Goal: Task Accomplishment & Management: Complete application form

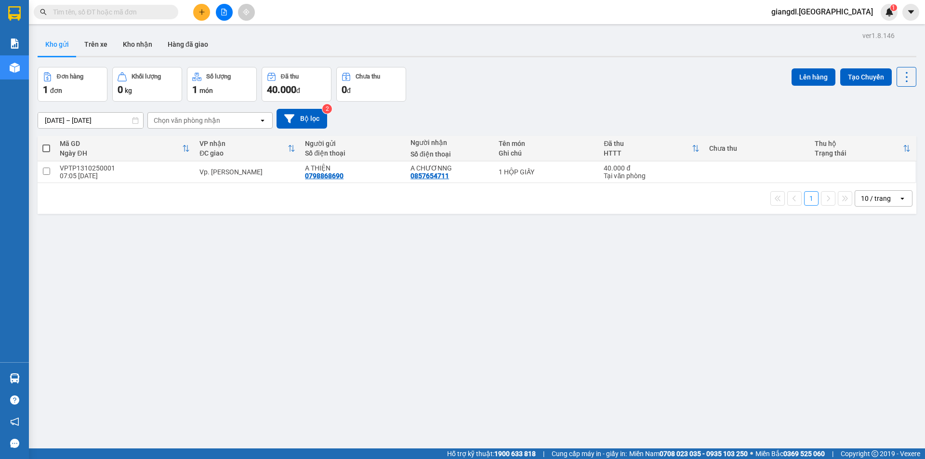
click at [114, 11] on input "text" at bounding box center [110, 12] width 114 height 11
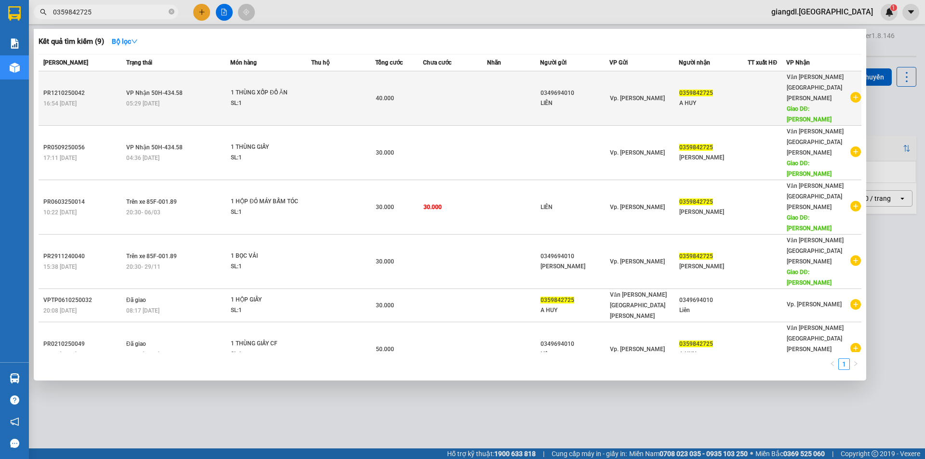
type input "0359842725"
click at [600, 88] on div "0349694010" at bounding box center [574, 93] width 68 height 10
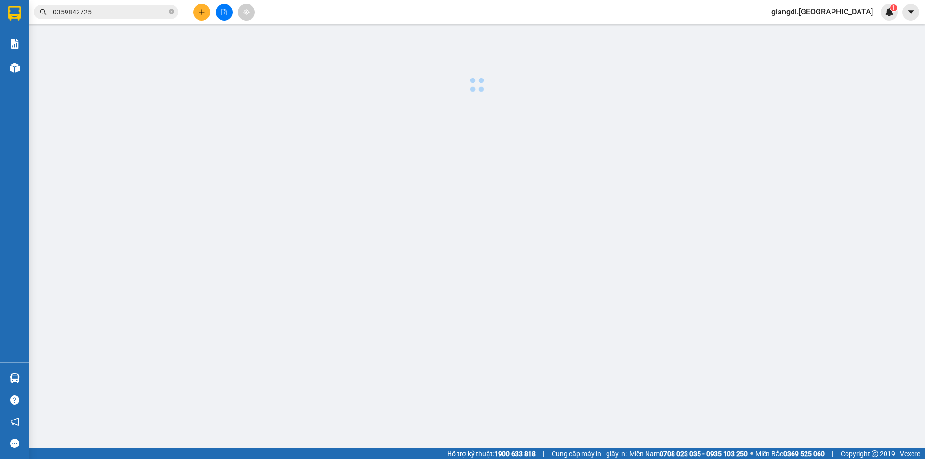
click at [154, 11] on input "0359842725" at bounding box center [110, 12] width 114 height 11
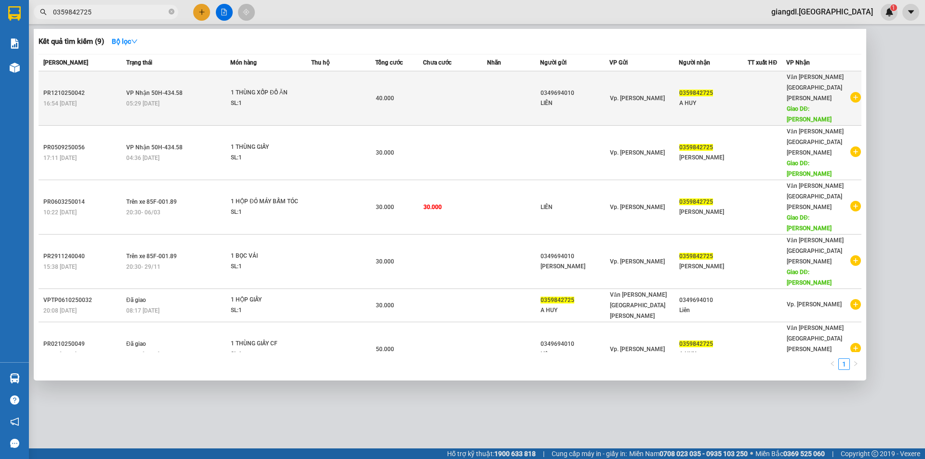
click at [824, 73] on div "Văn phòng Tân Phú Giao DĐ: TÂN PHÚ" at bounding box center [817, 98] width 63 height 53
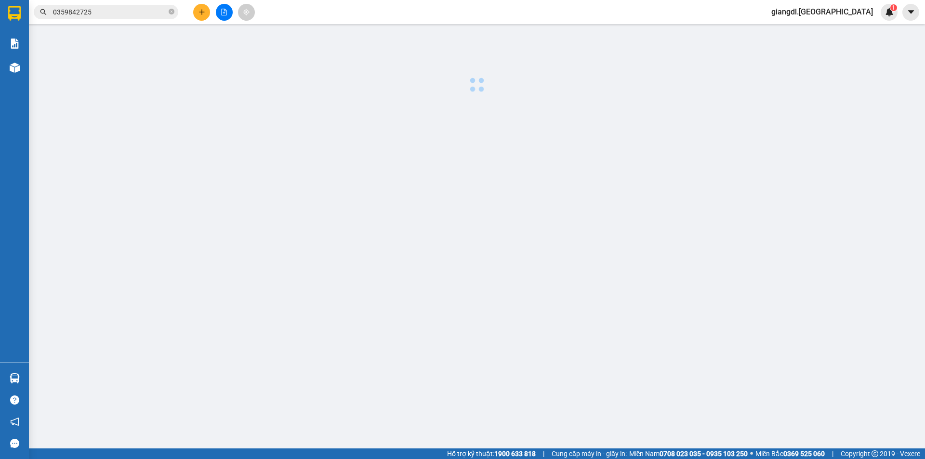
click at [148, 5] on span "0359842725" at bounding box center [106, 12] width 144 height 14
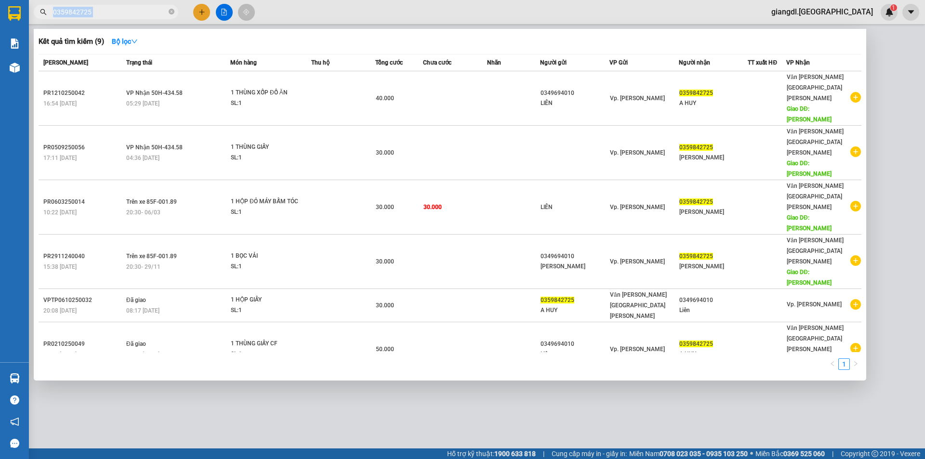
click at [148, 5] on span "0359842725" at bounding box center [106, 12] width 144 height 14
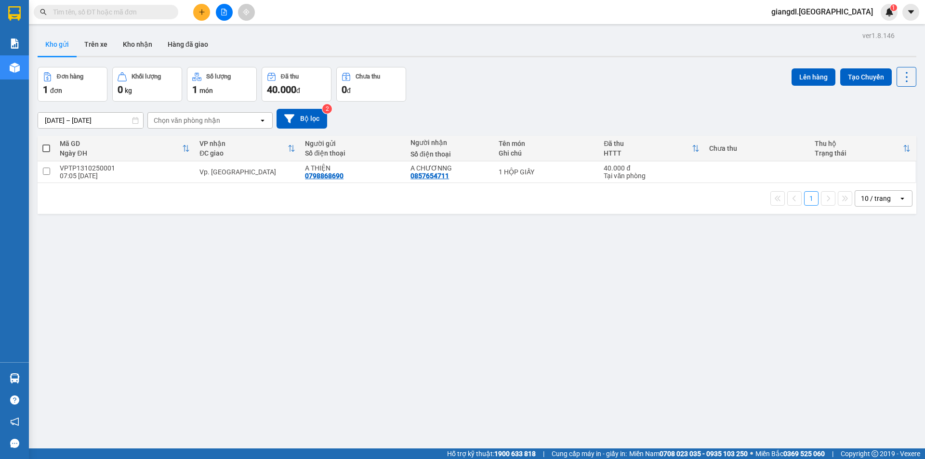
click at [114, 16] on input "text" at bounding box center [110, 12] width 114 height 11
paste input "0359842725"
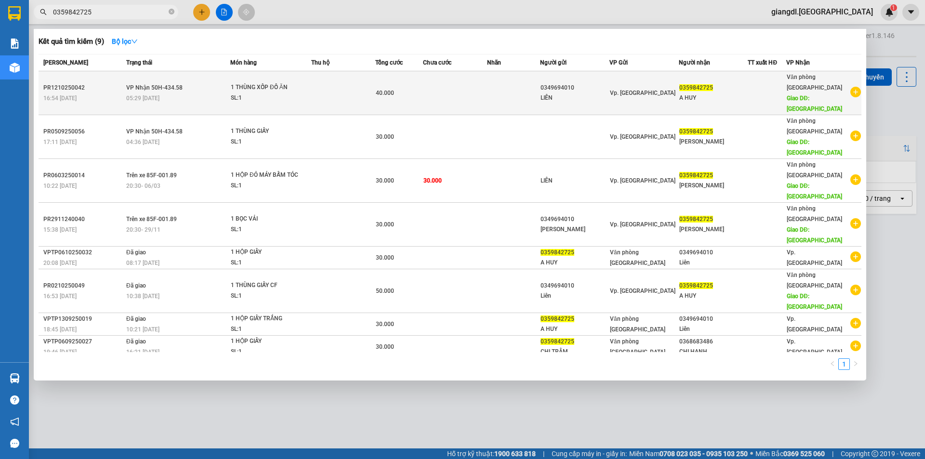
type input "0359842725"
click at [398, 88] on div "40.000" at bounding box center [399, 93] width 47 height 11
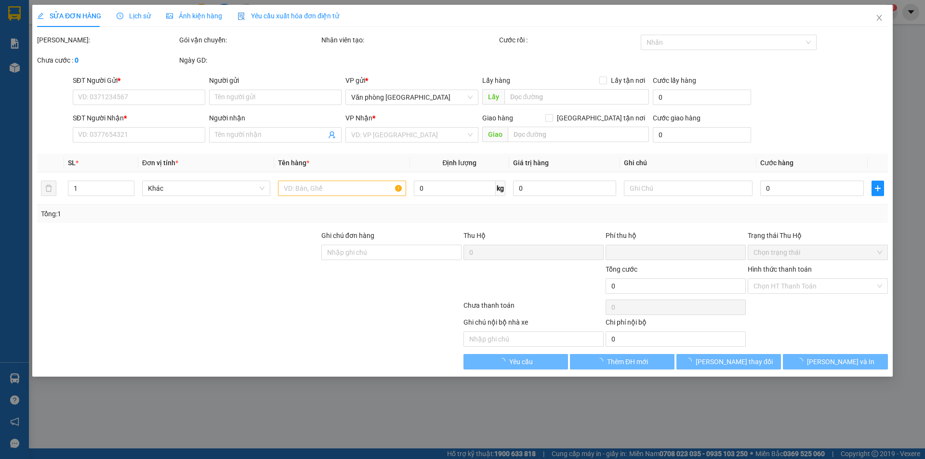
type input "0349694010"
type input "LIÊN"
type input "0359842725"
type input "A HUY"
type input "TÂN PHÚ"
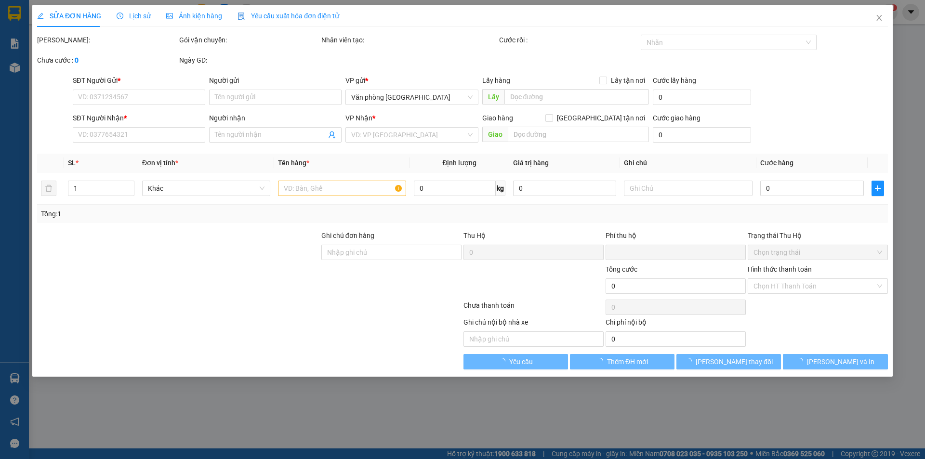
type input "0"
type input "40.000"
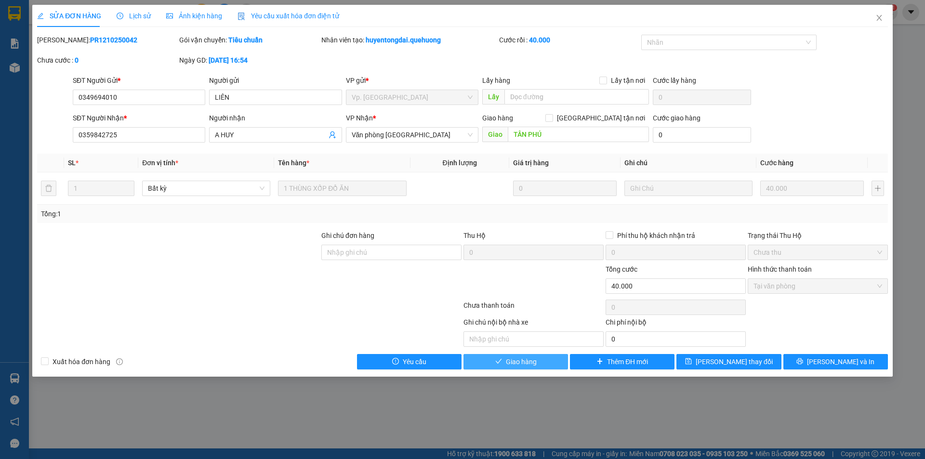
click at [505, 365] on button "Giao hàng" at bounding box center [515, 361] width 104 height 15
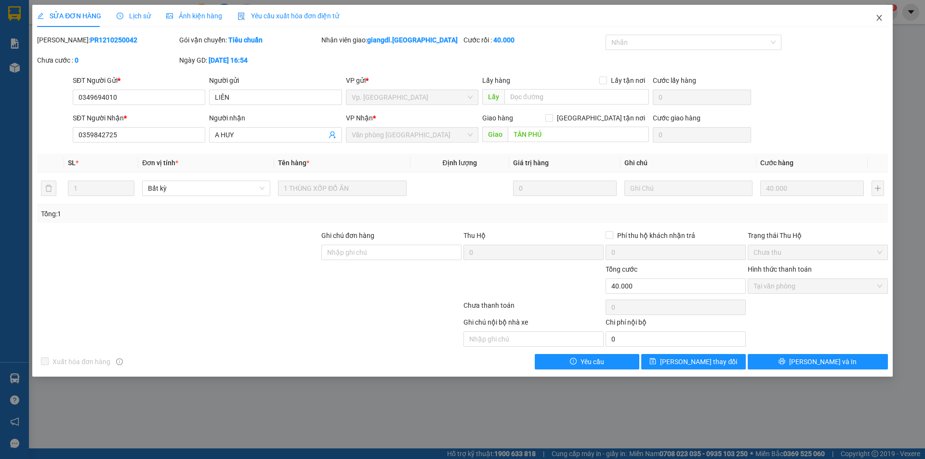
click at [879, 15] on icon "close" at bounding box center [879, 18] width 8 height 8
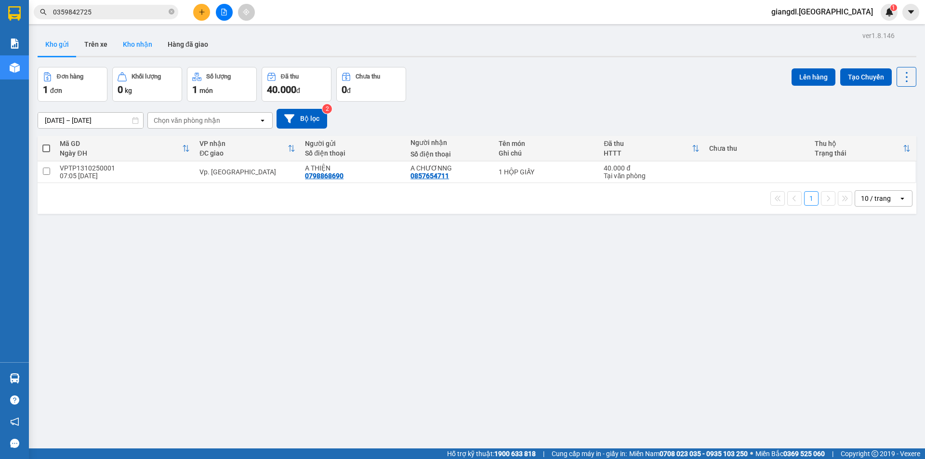
click at [137, 48] on button "Kho nhận" at bounding box center [137, 44] width 45 height 23
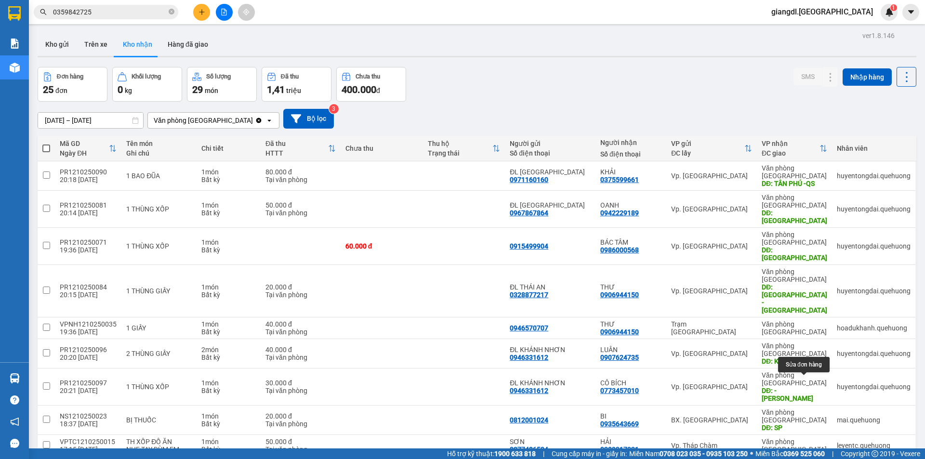
click at [808, 458] on icon at bounding box center [811, 467] width 7 height 7
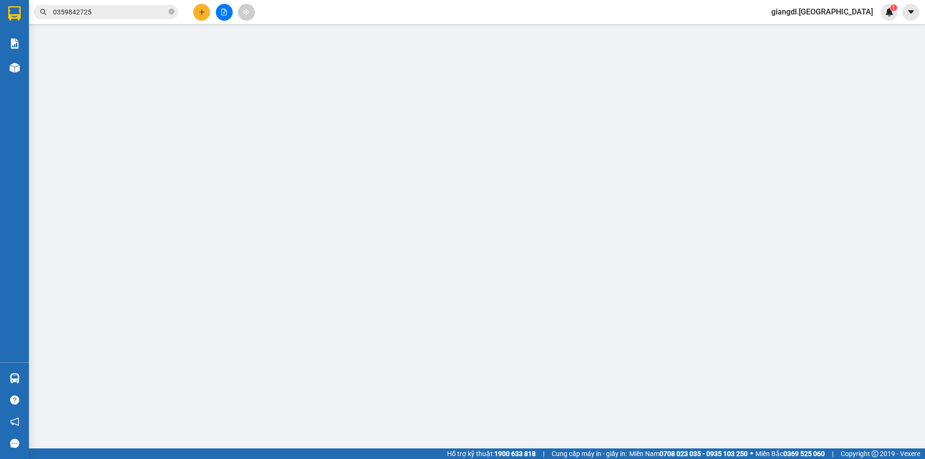
type input "0868883500"
type input "HOÀI"
type input "0932777427"
type input "CHỊ PHƯỢNG"
type input "0"
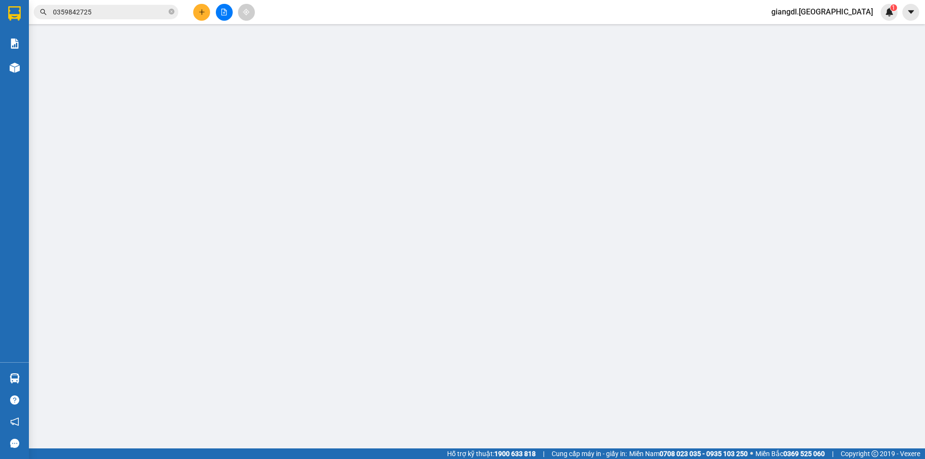
type input "180.000"
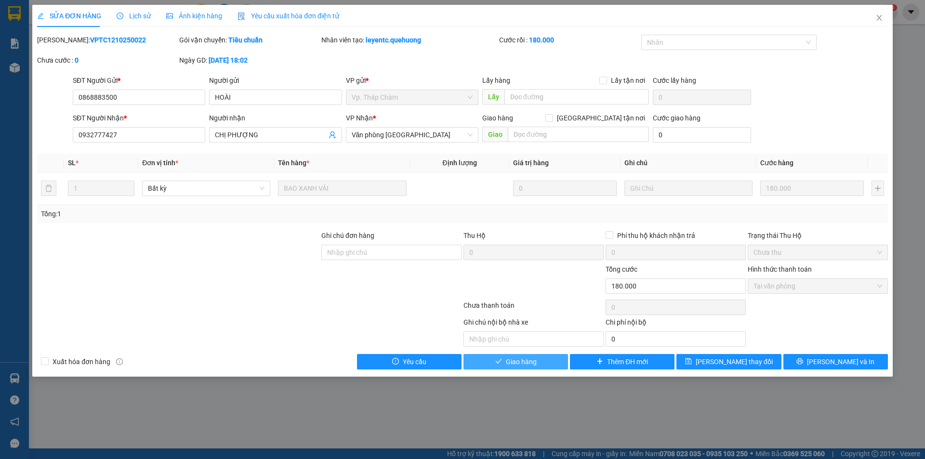
click at [508, 364] on span "Giao hàng" at bounding box center [521, 361] width 31 height 11
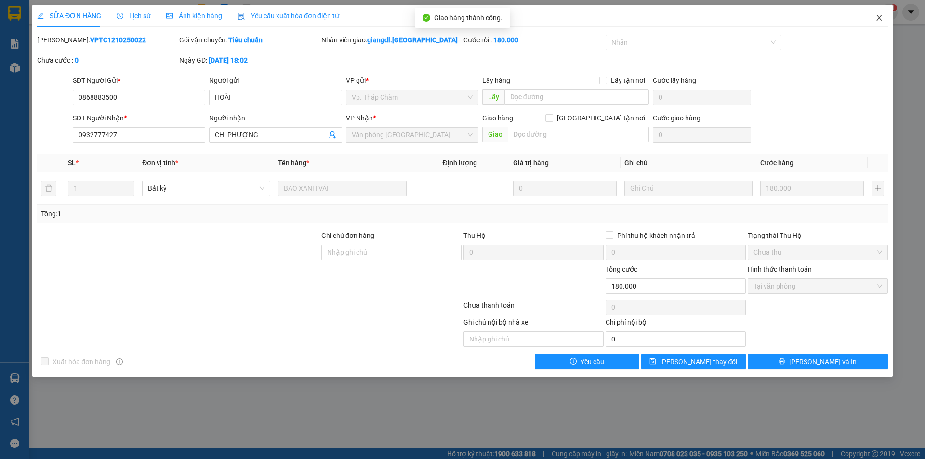
drag, startPoint x: 875, startPoint y: 9, endPoint x: 880, endPoint y: 17, distance: 9.3
click at [876, 13] on span "Close" at bounding box center [878, 18] width 27 height 27
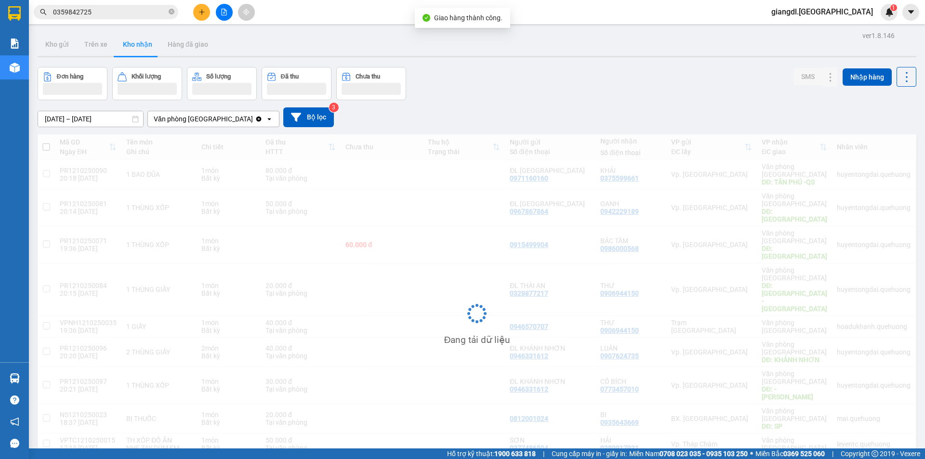
click at [880, 17] on span "giangdl.[GEOGRAPHIC_DATA]" at bounding box center [821, 12] width 117 height 12
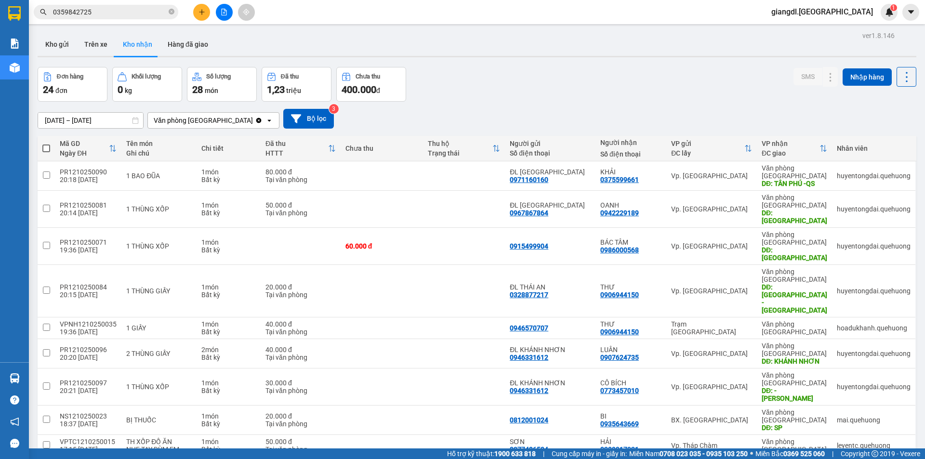
click at [808, 458] on icon at bounding box center [811, 467] width 7 height 7
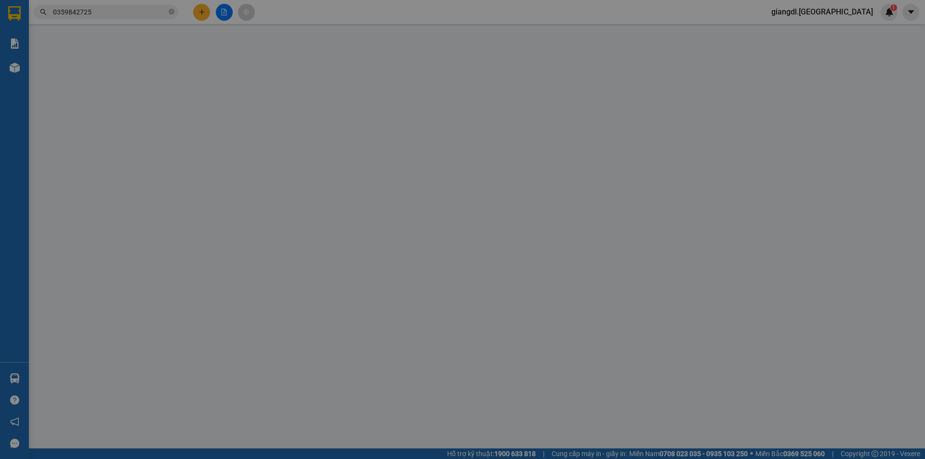
type input "0358131891"
type input "OANH"
type input "0932777427"
type input "CHỊ PHƯỢNG"
type input "0"
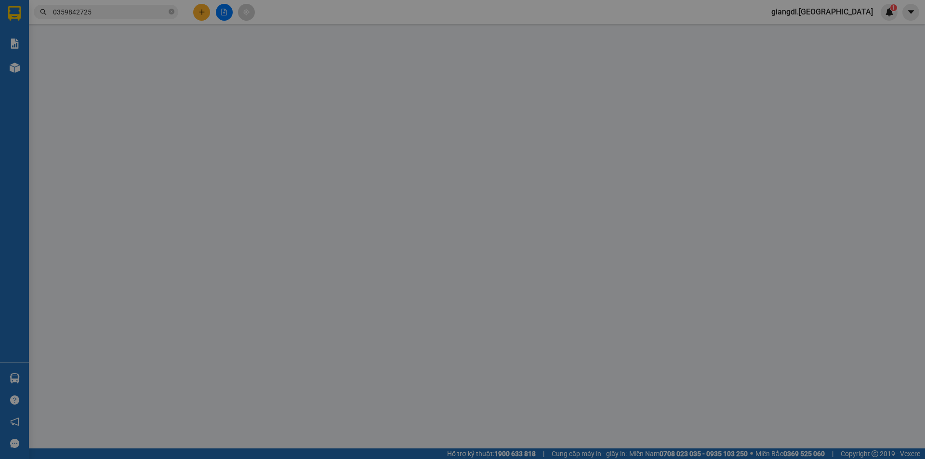
type input "150.000"
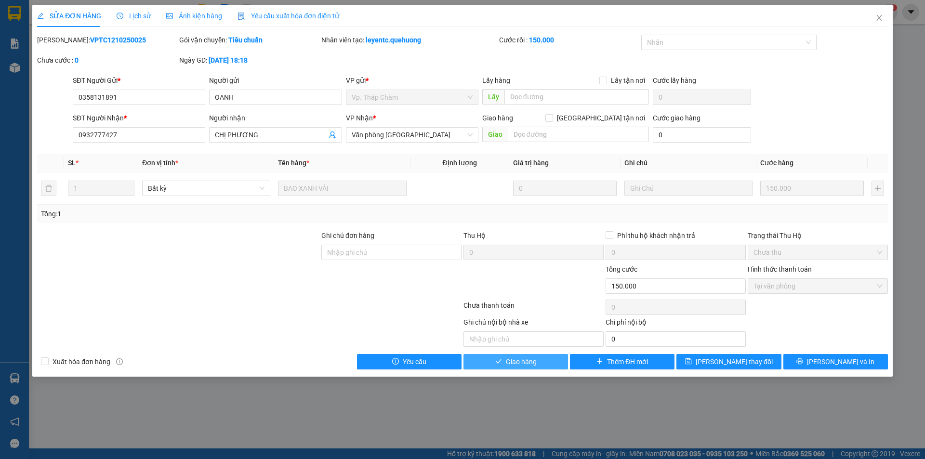
click at [529, 361] on span "Giao hàng" at bounding box center [521, 361] width 31 height 11
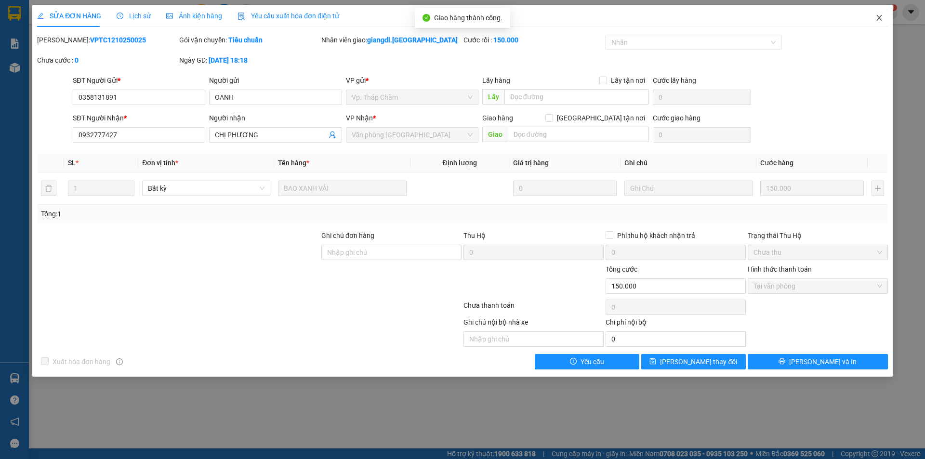
click at [882, 15] on icon "close" at bounding box center [879, 18] width 8 height 8
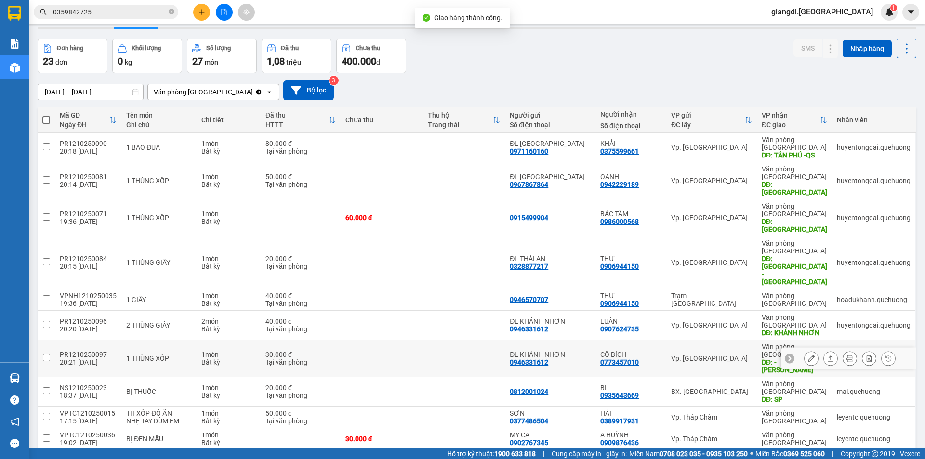
scroll to position [44, 0]
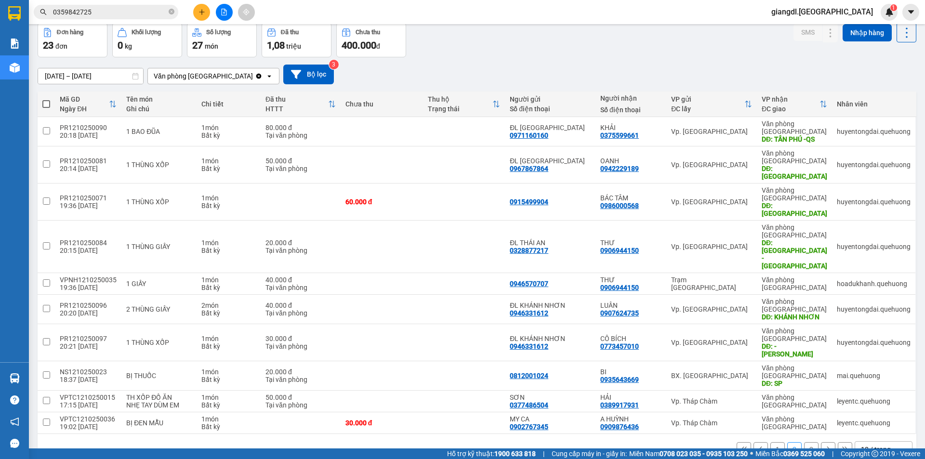
click at [770, 442] on button "1" at bounding box center [777, 449] width 14 height 14
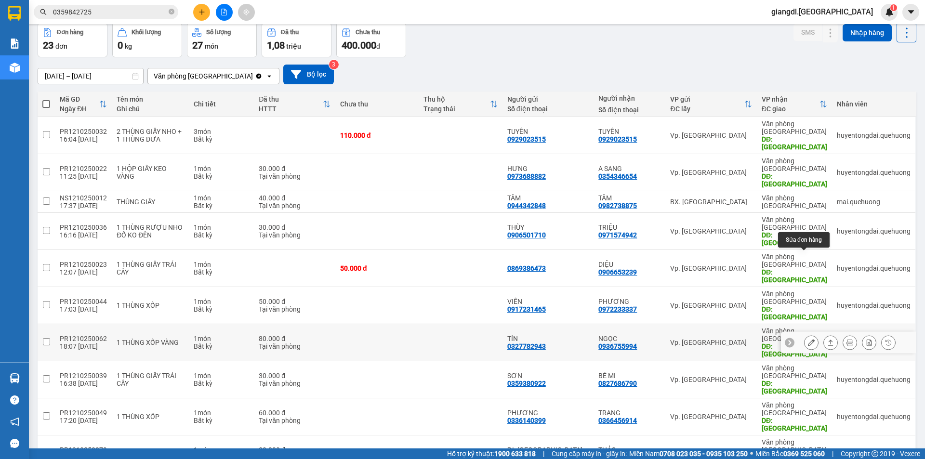
click at [808, 339] on icon at bounding box center [811, 342] width 7 height 7
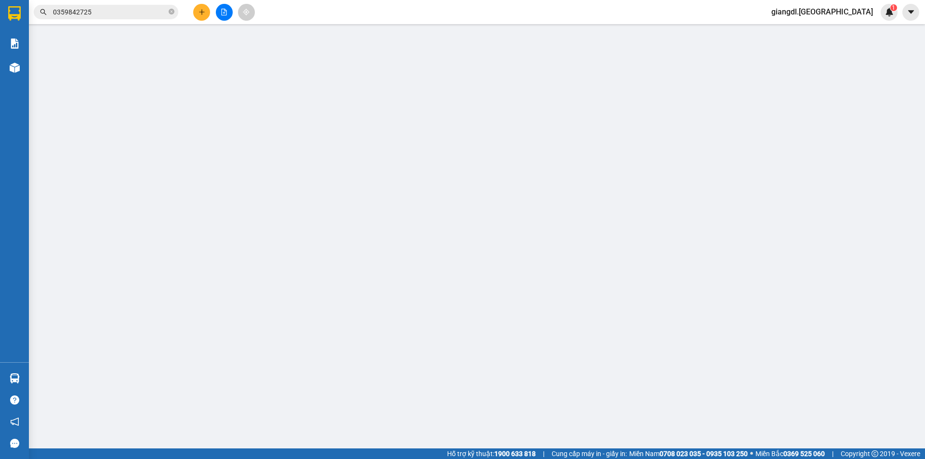
type input "0327782943"
type input "TÍN"
type input "0936755994"
type input "NGỌC"
type input "TÂN PHÚ"
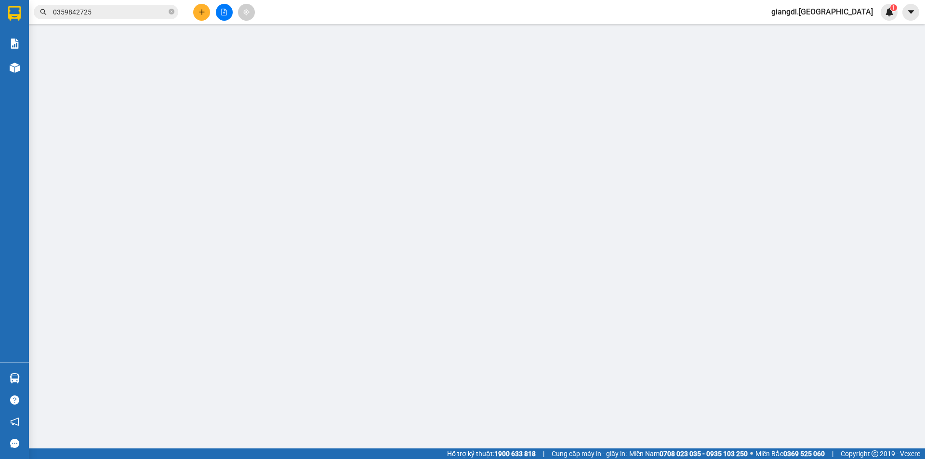
type input "0"
type input "80.000"
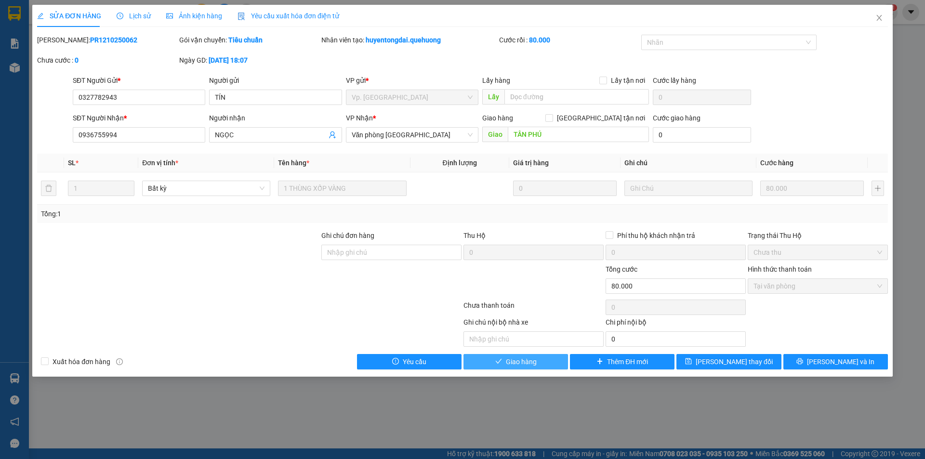
click at [550, 360] on button "Giao hàng" at bounding box center [515, 361] width 104 height 15
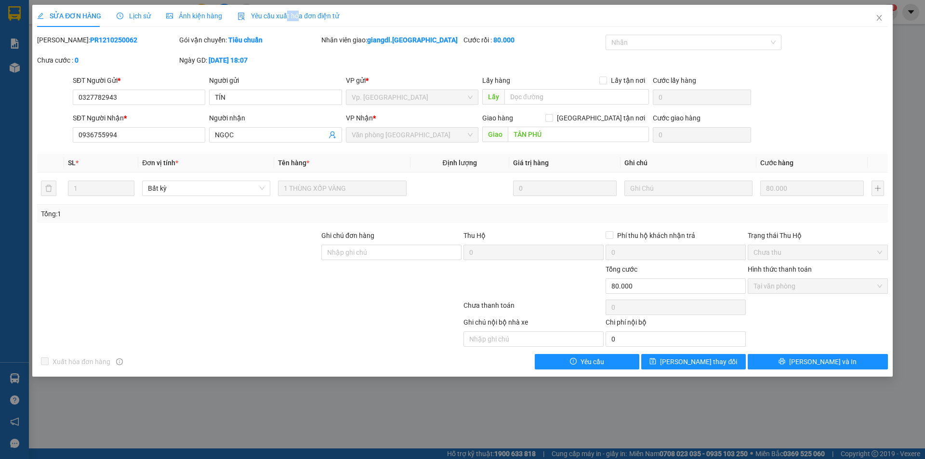
click at [295, 18] on div "Yêu cầu xuất hóa đơn điện tử" at bounding box center [288, 16] width 102 height 22
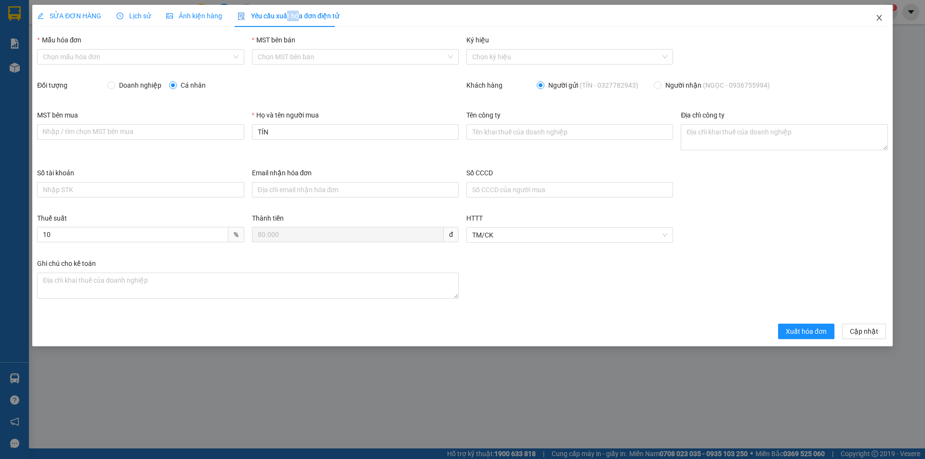
click at [881, 19] on icon "close" at bounding box center [879, 18] width 8 height 8
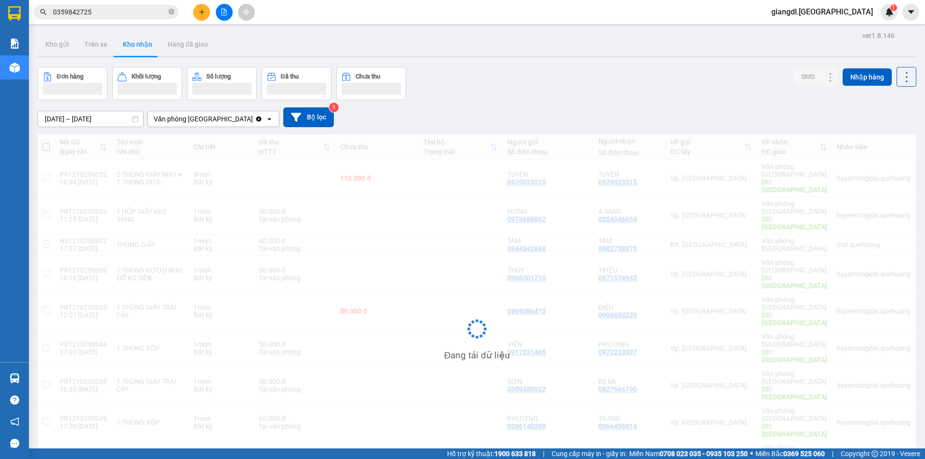
click at [96, 11] on input "0359842725" at bounding box center [110, 12] width 114 height 11
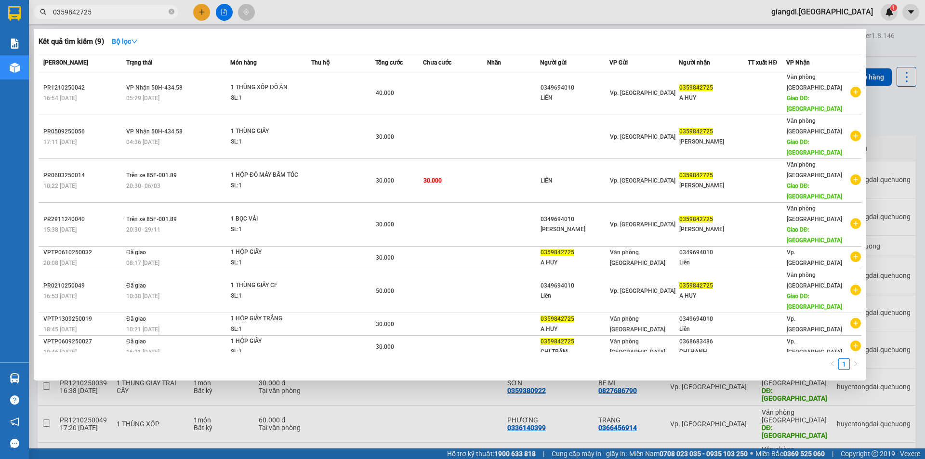
click at [96, 22] on div at bounding box center [462, 229] width 925 height 459
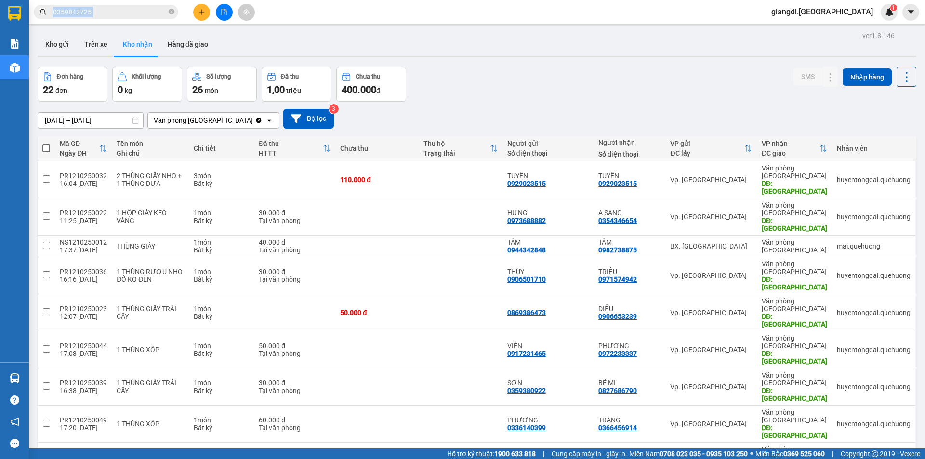
click at [97, 22] on div "Kết quả tìm kiếm ( 9 ) Bộ lọc Mã ĐH Trạng thái Món hàng Thu hộ Tổng cước Chưa c…" at bounding box center [462, 12] width 925 height 24
click at [152, 3] on div "Kết quả tìm kiếm ( 9 ) Bộ lọc Mã ĐH Trạng thái Món hàng Thu hộ Tổng cước Chưa c…" at bounding box center [462, 12] width 925 height 24
drag, startPoint x: 152, startPoint y: 3, endPoint x: 143, endPoint y: 8, distance: 9.9
click at [146, 7] on div "Kết quả tìm kiếm ( 9 ) Bộ lọc Mã ĐH Trạng thái Món hàng Thu hộ Tổng cước Chưa c…" at bounding box center [462, 12] width 925 height 24
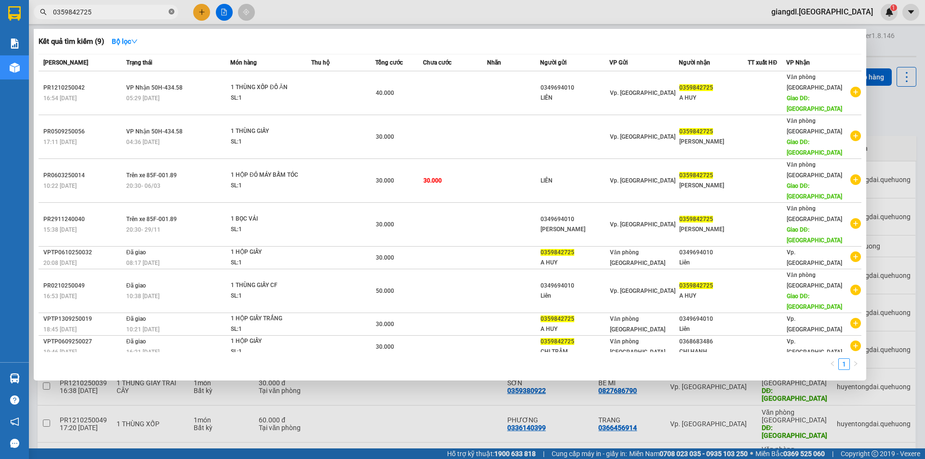
click at [173, 14] on icon "close-circle" at bounding box center [172, 12] width 6 height 6
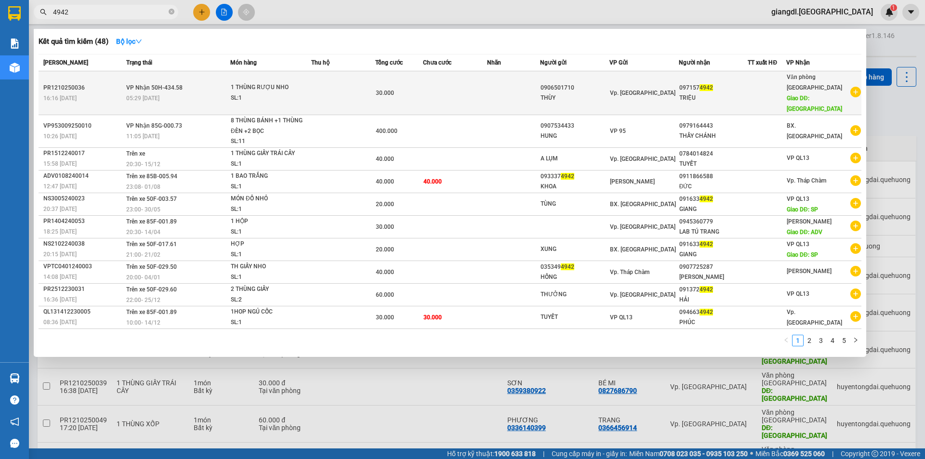
type input "4942"
click at [553, 93] on div "THÙY" at bounding box center [574, 98] width 68 height 10
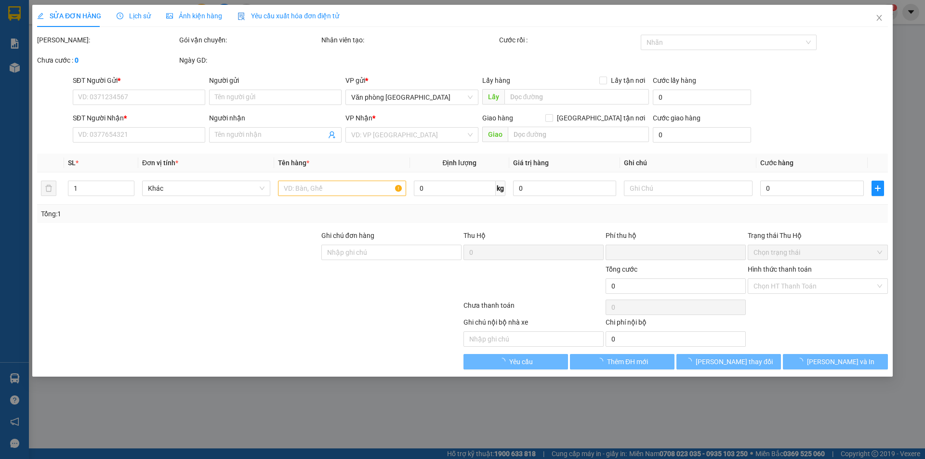
type input "0906501710"
type input "THÙY"
type input "0971574942"
type input "TRIỆU"
type input "TÂN PHÚ"
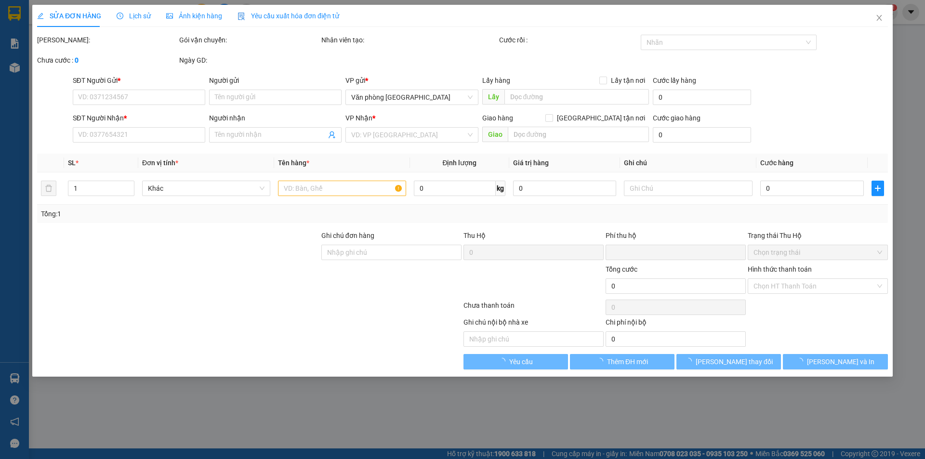
type input "0"
type input "30.000"
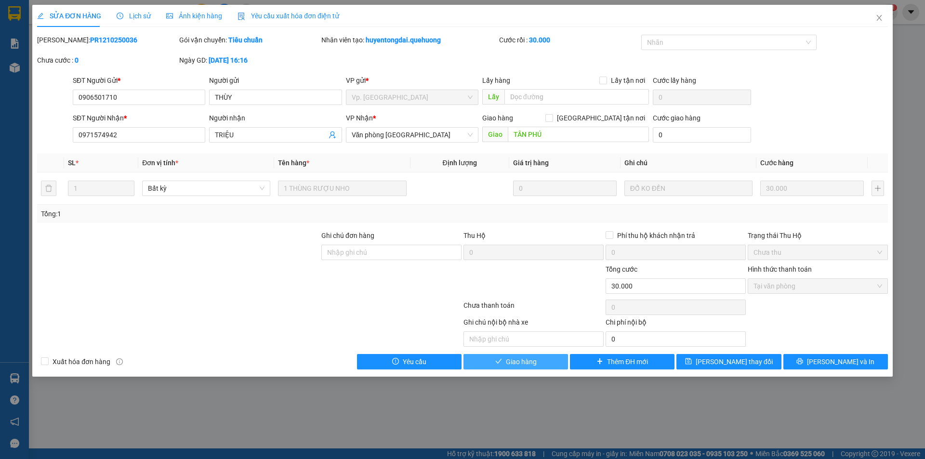
click at [523, 359] on span "Giao hàng" at bounding box center [521, 361] width 31 height 11
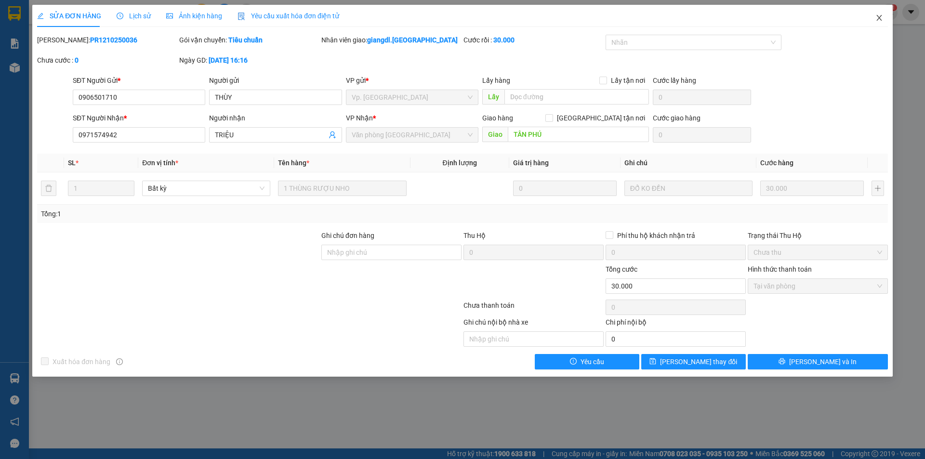
click at [877, 16] on icon "close" at bounding box center [878, 18] width 5 height 6
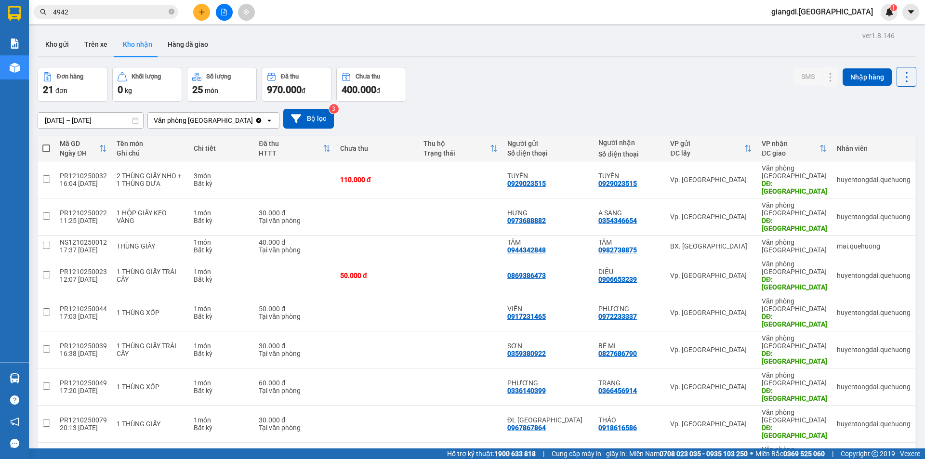
click at [204, 21] on div "Kết quả tìm kiếm ( 48 ) Bộ lọc Mã ĐH Trạng thái Món hàng Thu hộ Tổng cước Chưa …" at bounding box center [462, 12] width 925 height 24
click at [203, 15] on button at bounding box center [201, 12] width 17 height 17
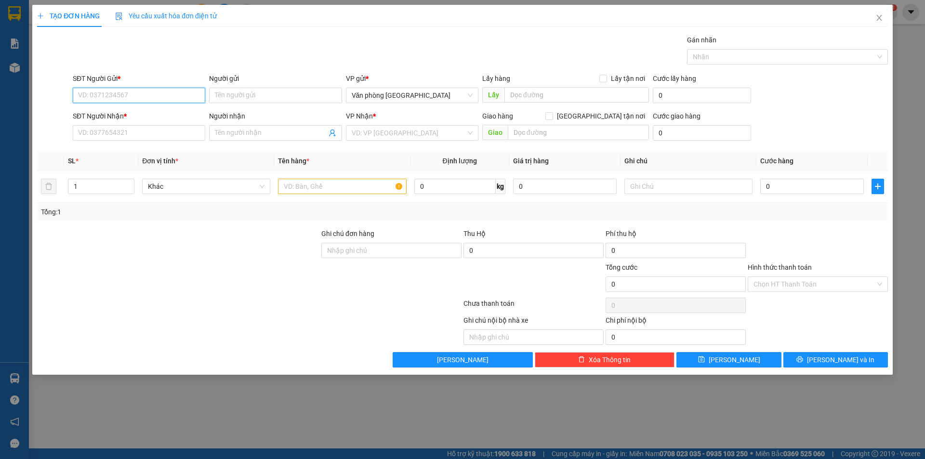
click at [150, 97] on input "SĐT Người Gửi *" at bounding box center [139, 95] width 132 height 15
type input "0368718735"
click at [128, 114] on div "0368718735 - LAN" at bounding box center [138, 114] width 121 height 11
type input "LAN"
type input "0367824254"
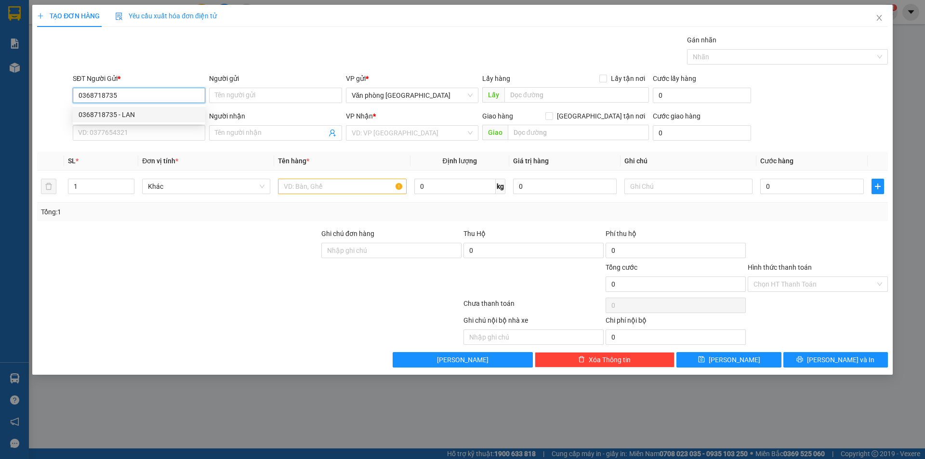
type input "CHÚ LẬP"
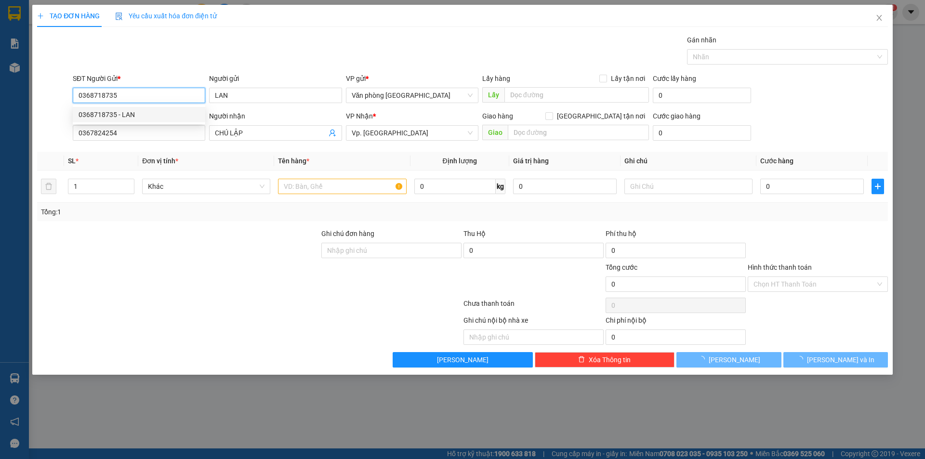
type input "30.000"
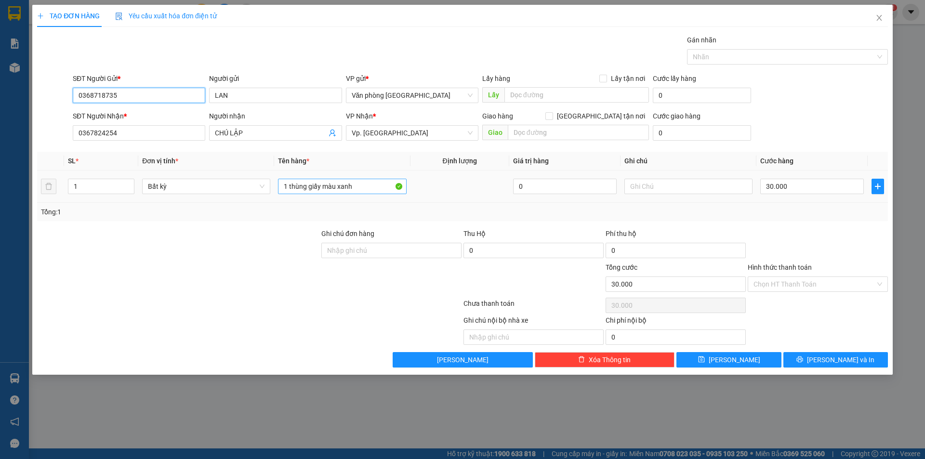
type input "0368718735"
click at [360, 186] on input "1 thùng giấy màu xanh" at bounding box center [342, 186] width 128 height 15
click at [358, 185] on input "1 thùng giấy màu xanh" at bounding box center [342, 186] width 128 height 15
type input "1 thùng giấy"
click at [802, 185] on input "30.000" at bounding box center [812, 186] width 104 height 15
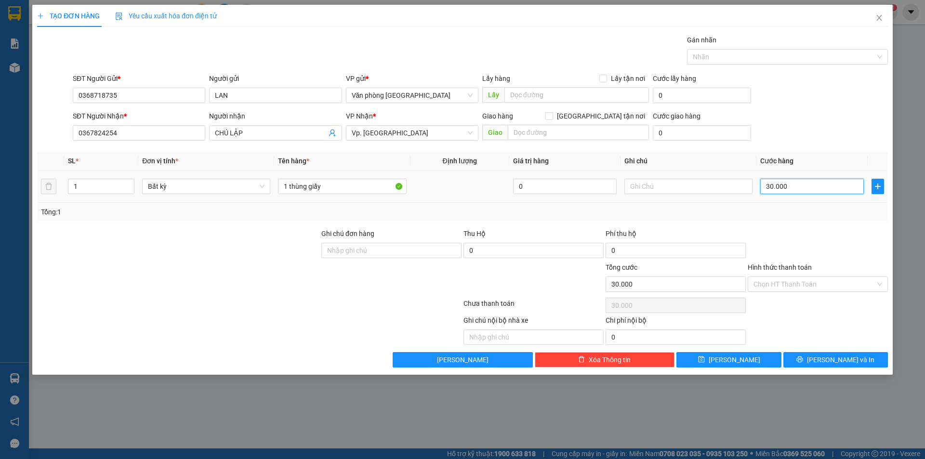
click at [802, 185] on input "30.000" at bounding box center [812, 186] width 104 height 15
type input "0"
click at [766, 189] on input "0" at bounding box center [812, 186] width 104 height 15
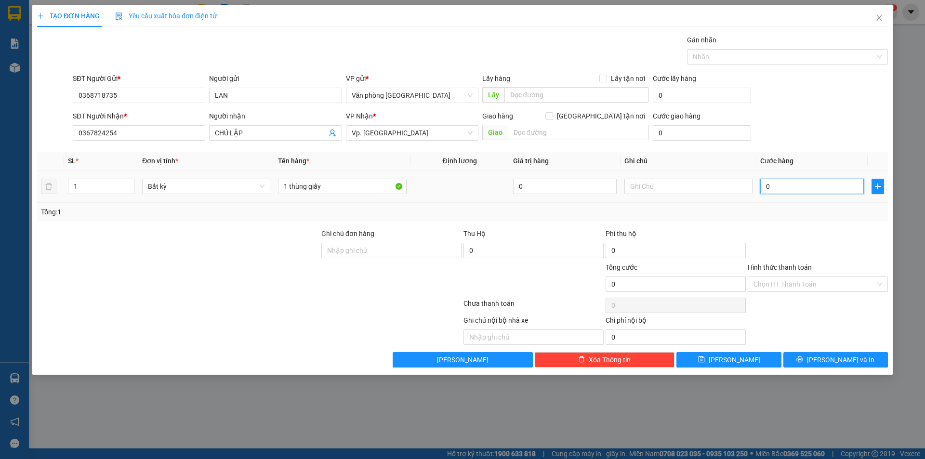
type input "40"
type input "400"
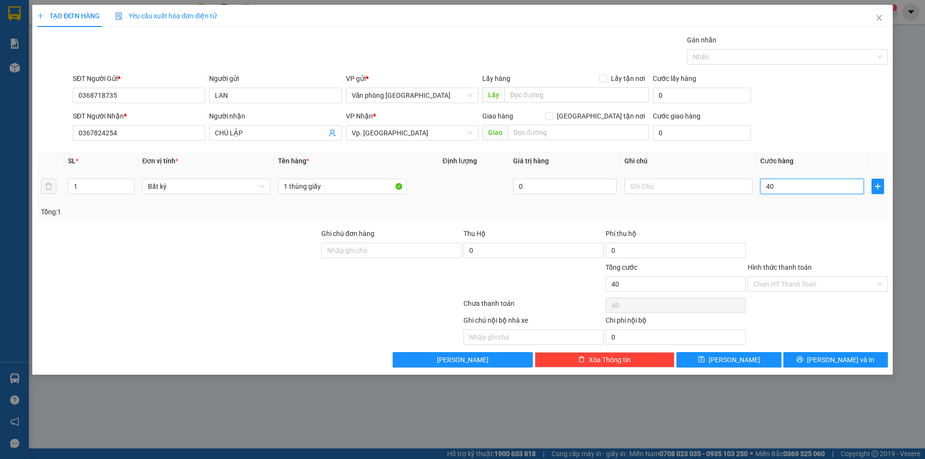
type input "400"
type input "4.000"
type input "40.000"
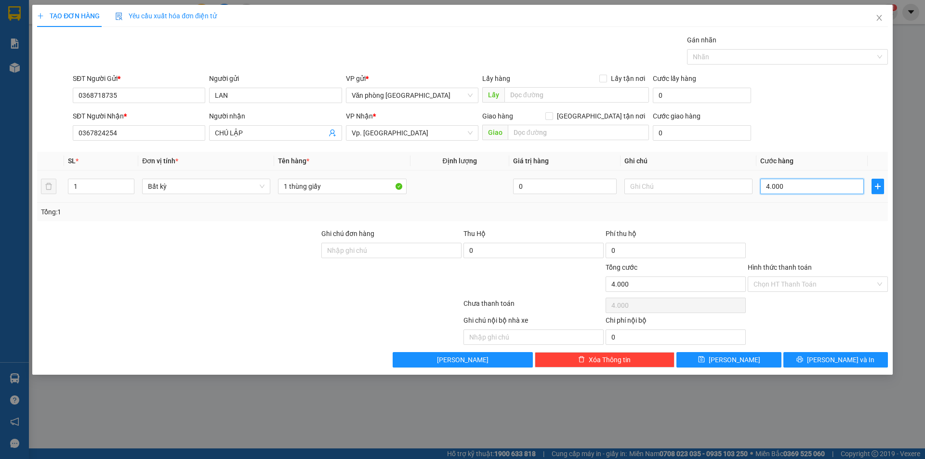
type input "40.000"
click at [148, 134] on input "0367824254" at bounding box center [139, 132] width 132 height 15
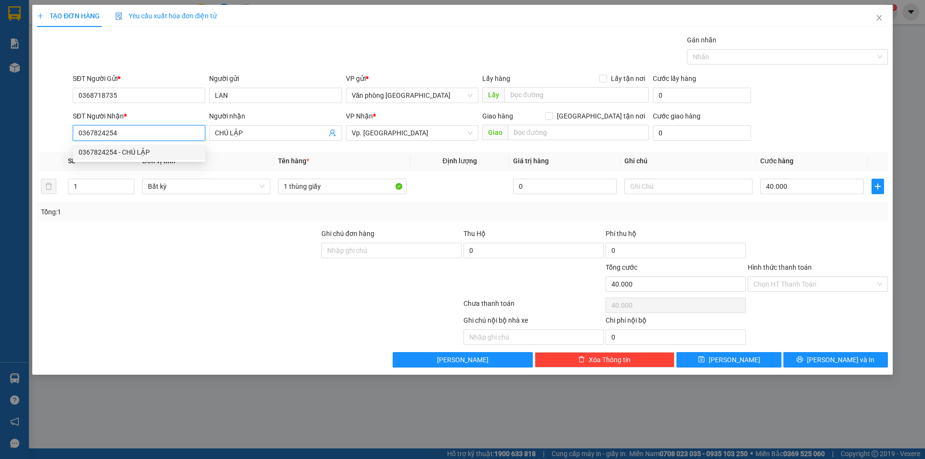
click at [152, 130] on input "0367824254" at bounding box center [139, 132] width 132 height 15
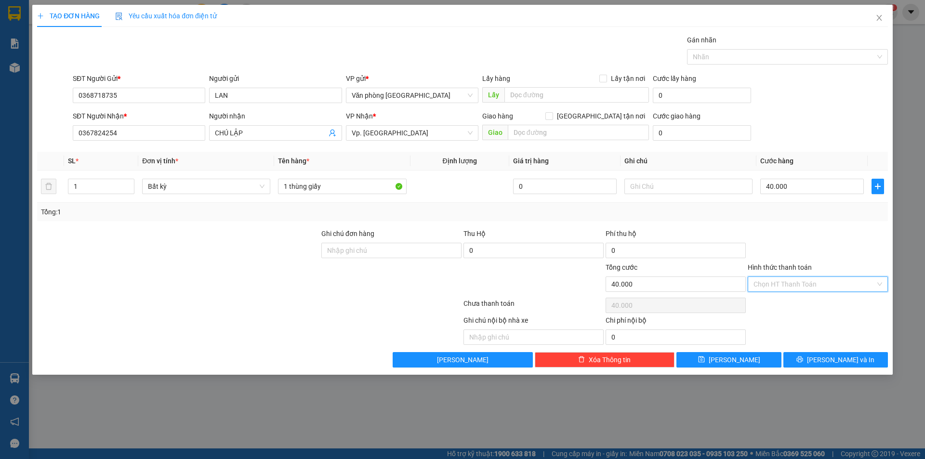
click at [776, 283] on input "Hình thức thanh toán" at bounding box center [814, 284] width 122 height 14
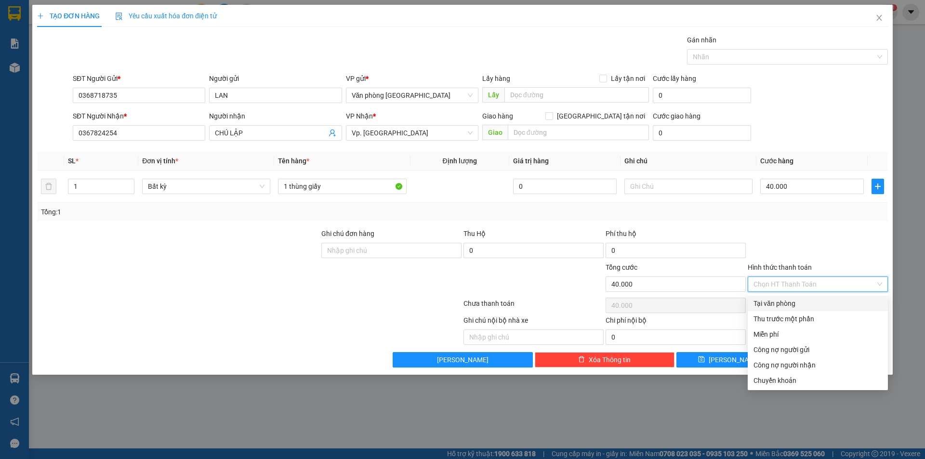
click at [776, 302] on div "Tại văn phòng" at bounding box center [817, 303] width 129 height 11
type input "0"
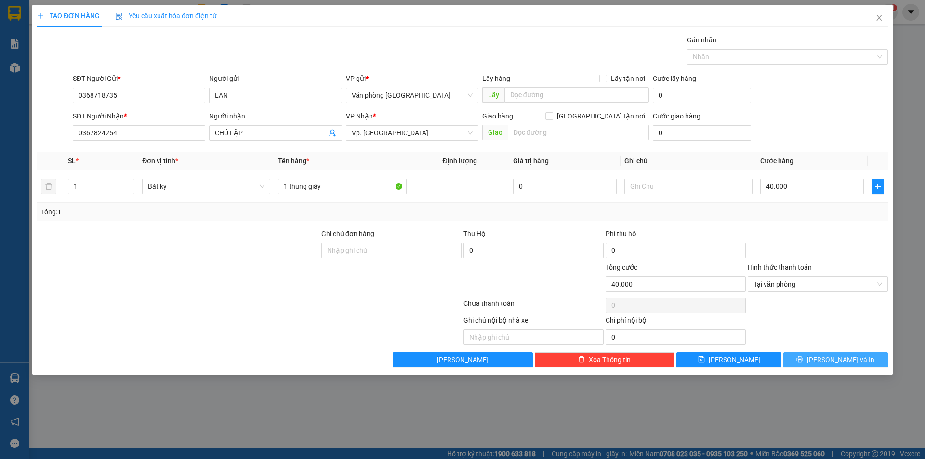
click at [805, 362] on button "[PERSON_NAME] và In" at bounding box center [835, 359] width 104 height 15
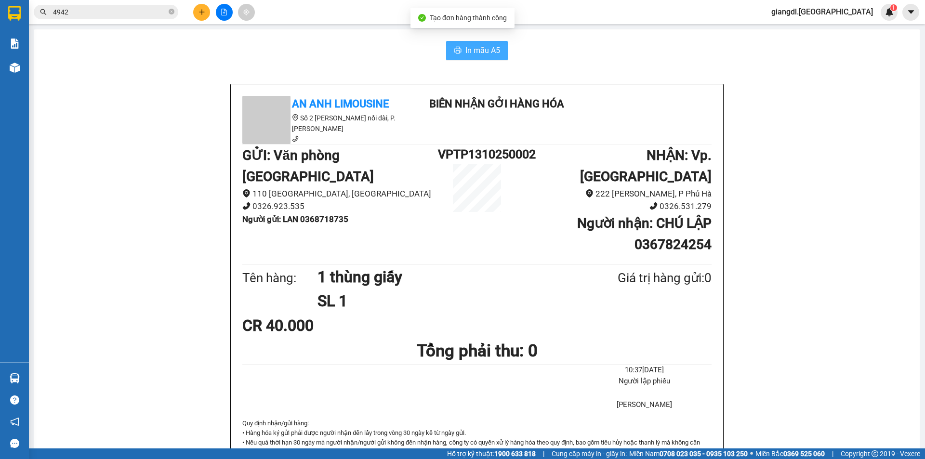
click at [478, 58] on button "In mẫu A5" at bounding box center [477, 50] width 62 height 19
click at [204, 16] on button at bounding box center [201, 12] width 17 height 17
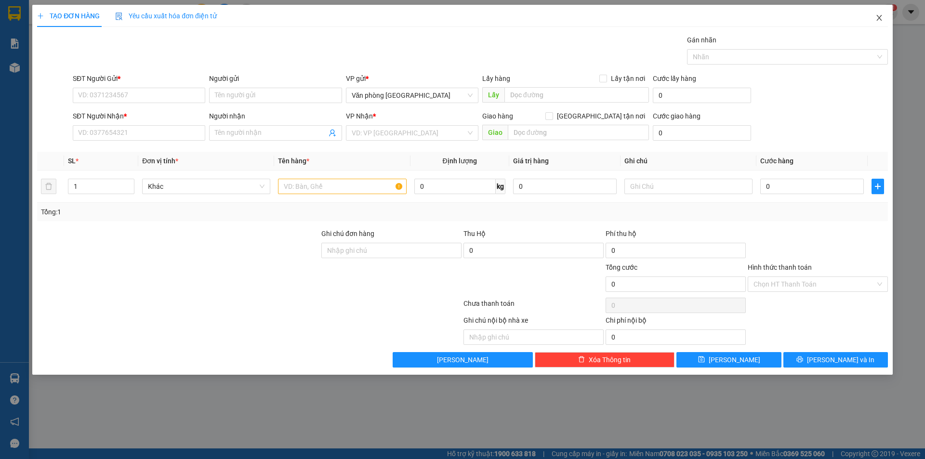
click at [883, 18] on span "Close" at bounding box center [878, 18] width 27 height 27
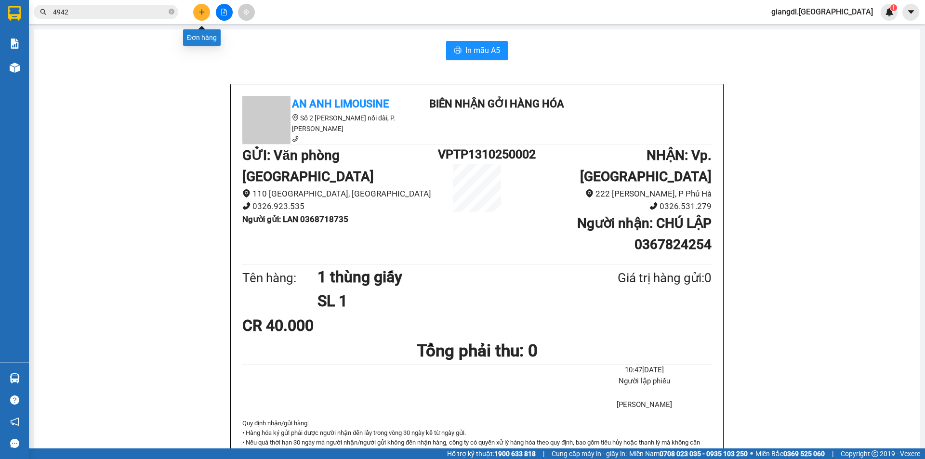
click at [204, 12] on icon "plus" at bounding box center [201, 12] width 5 height 0
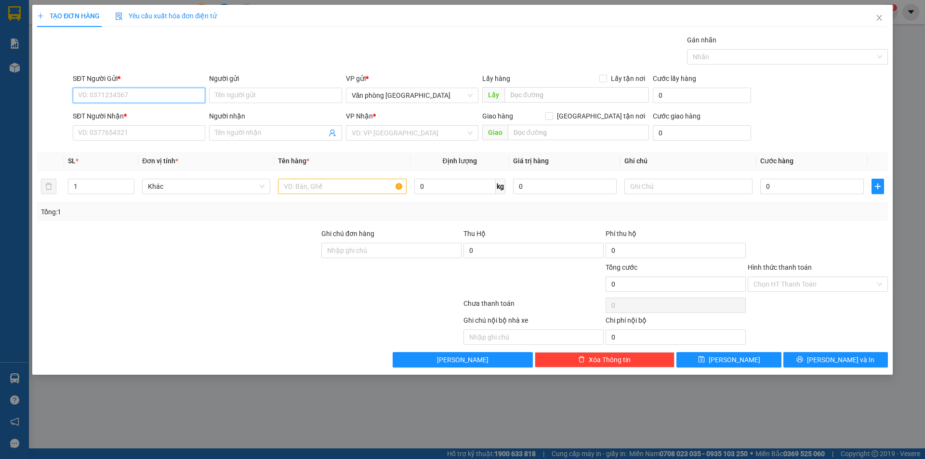
click at [122, 89] on input "SĐT Người Gửi *" at bounding box center [139, 95] width 132 height 15
click at [168, 97] on input "0909007375" at bounding box center [139, 95] width 132 height 15
click at [159, 96] on input "0909007375" at bounding box center [139, 95] width 132 height 15
type input "0909007375"
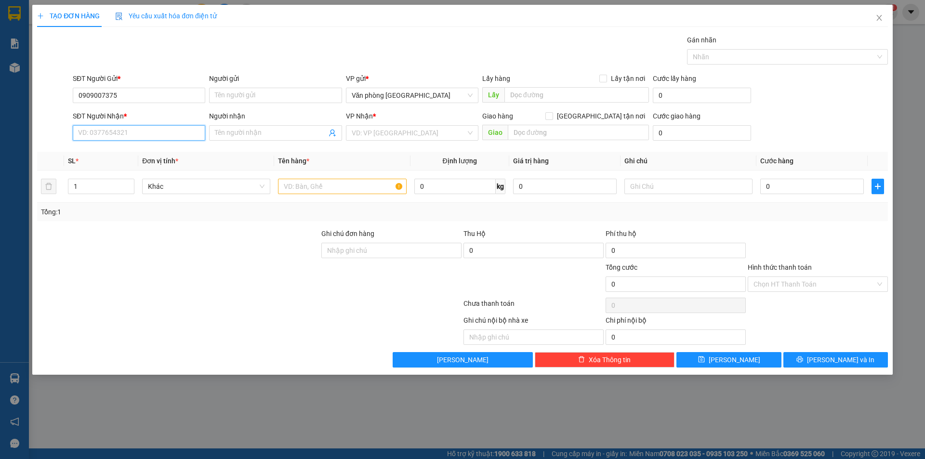
click at [114, 129] on input "SĐT Người Nhận *" at bounding box center [139, 132] width 132 height 15
paste input "0909007375"
type input "0909007375"
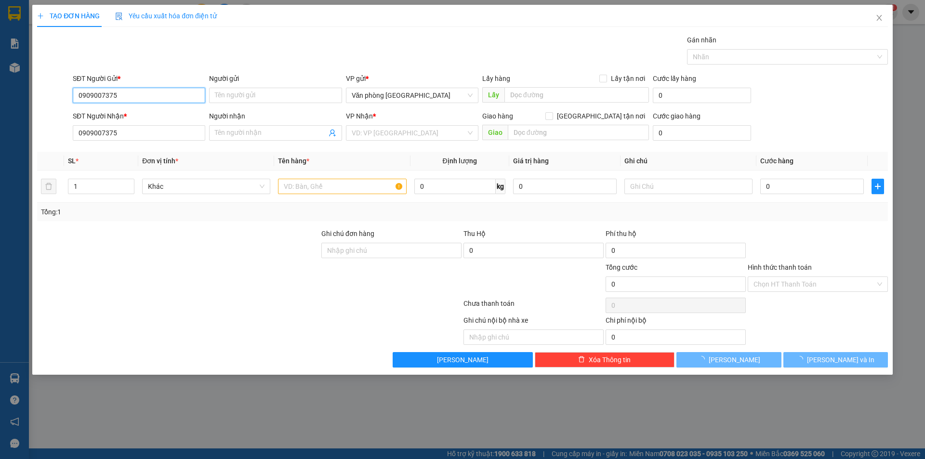
click at [143, 100] on input "0909007375" at bounding box center [139, 95] width 132 height 15
type input "0918297240"
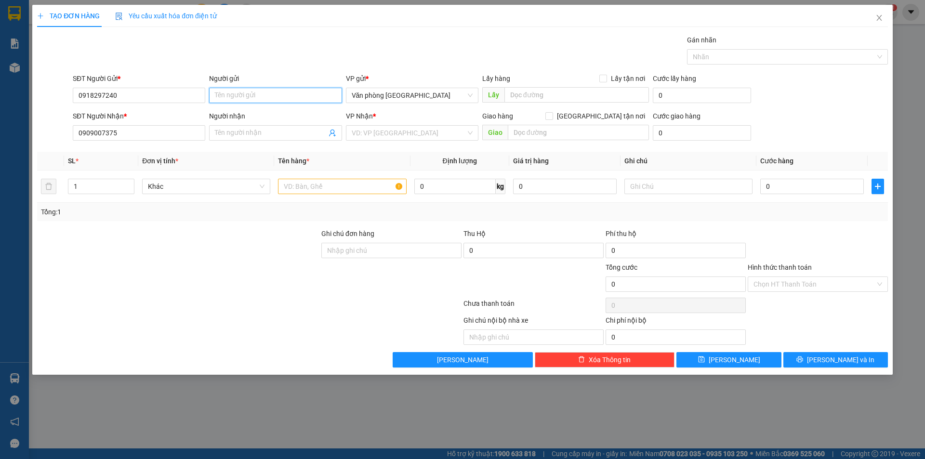
click at [268, 101] on input "Người gửi" at bounding box center [275, 95] width 132 height 15
type input "d"
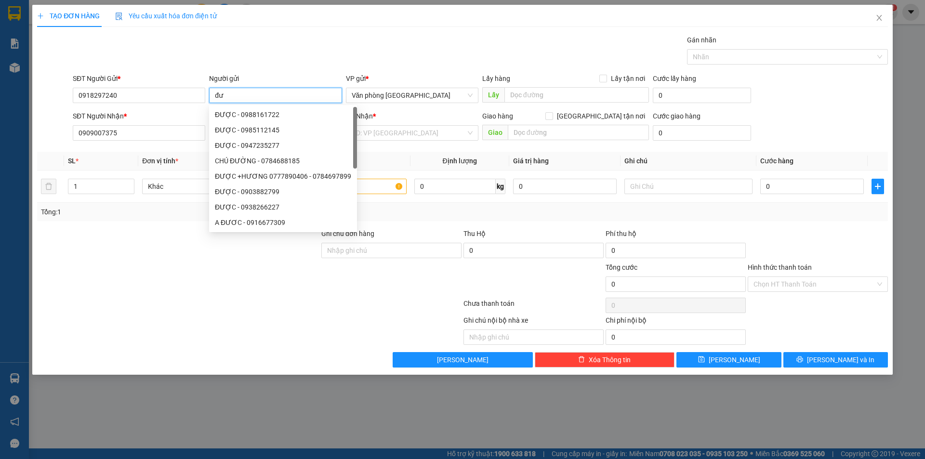
type input "đ"
type input "D"
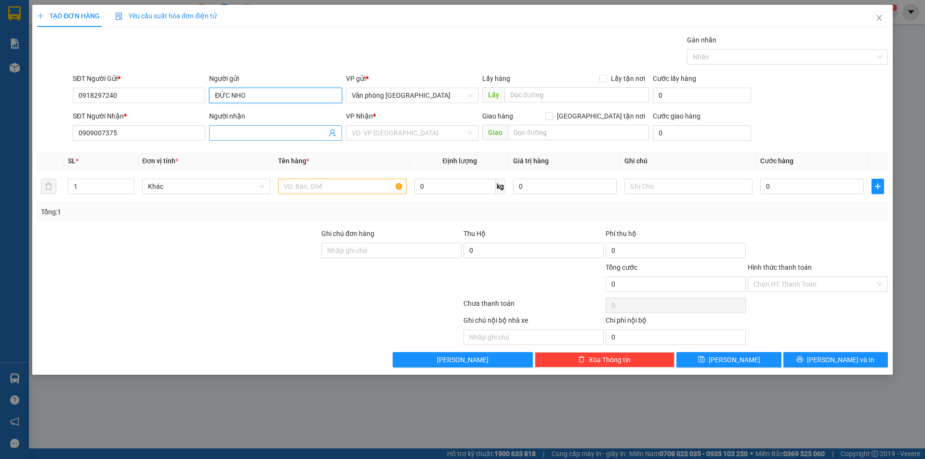
type input "ĐỨC NHO"
click at [230, 132] on input "Người nhận" at bounding box center [270, 133] width 111 height 11
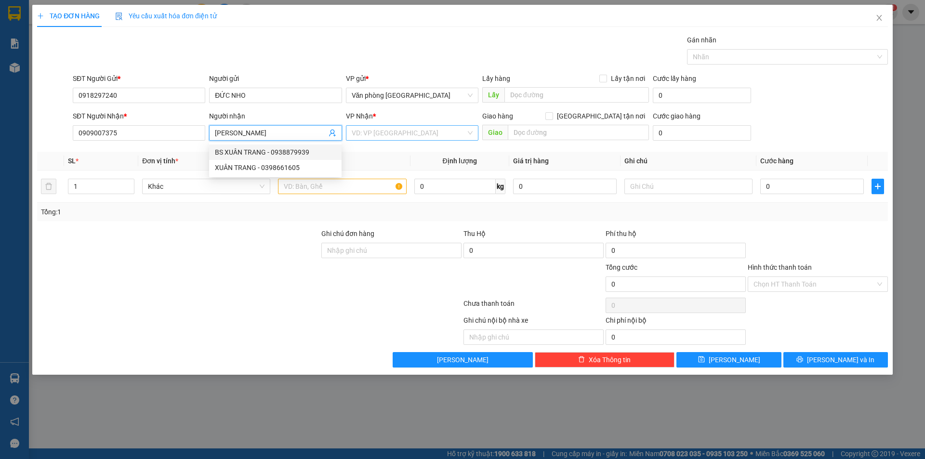
type input "[PERSON_NAME]"
click at [361, 130] on input "search" at bounding box center [409, 133] width 114 height 14
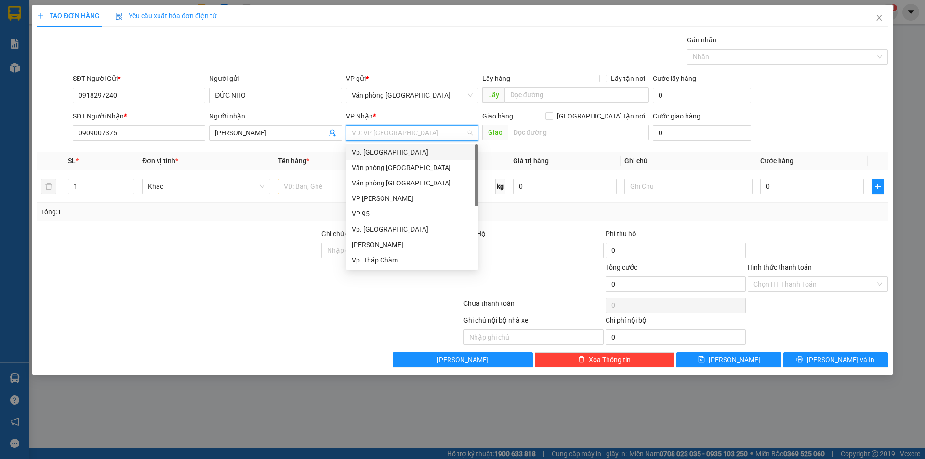
click at [373, 156] on div "Vp. [GEOGRAPHIC_DATA]" at bounding box center [412, 152] width 121 height 11
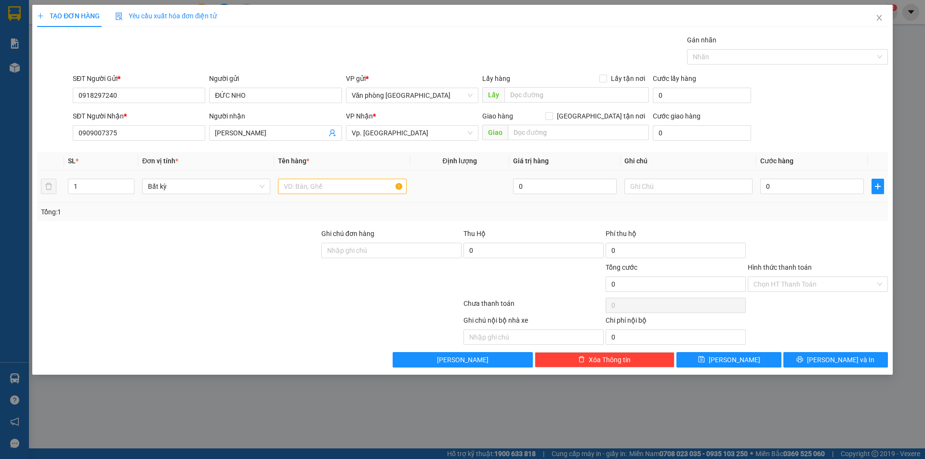
click at [313, 178] on div at bounding box center [342, 186] width 128 height 19
click at [311, 182] on input "text" at bounding box center [342, 186] width 128 height 15
type input "1 HỘP GIẤY"
click at [760, 187] on input "0" at bounding box center [812, 186] width 104 height 15
click at [765, 187] on input "0" at bounding box center [812, 186] width 104 height 15
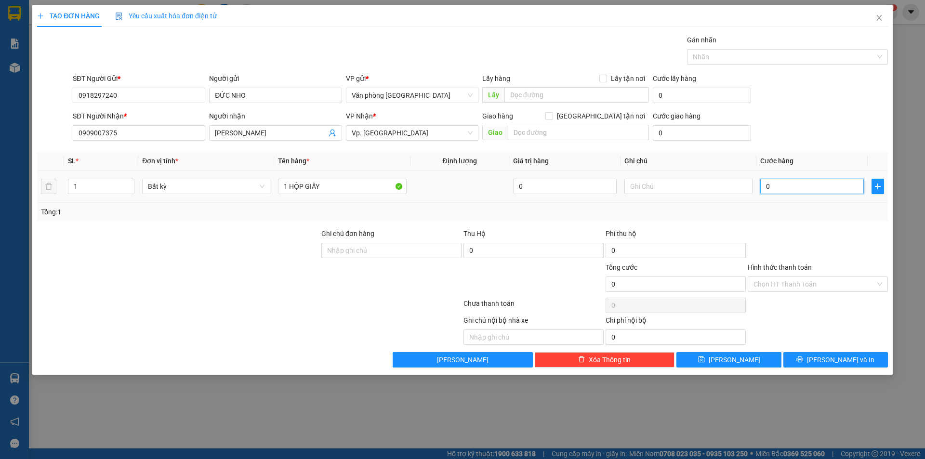
type input "30"
type input "300"
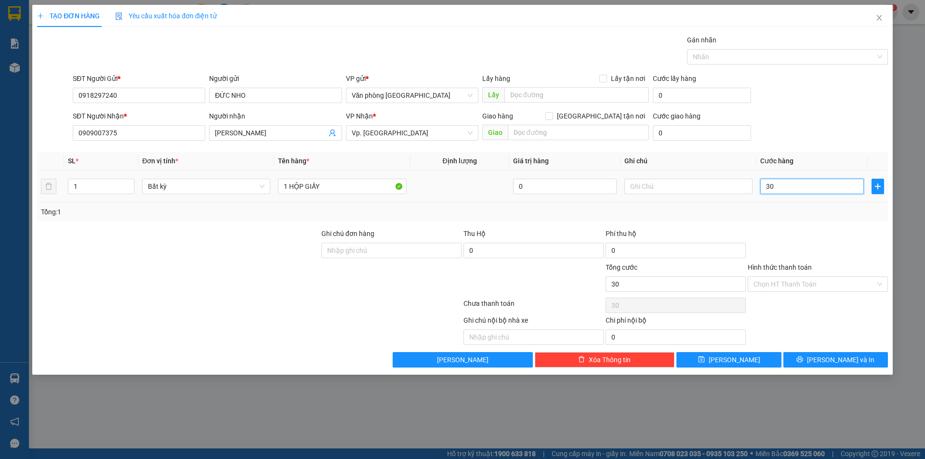
type input "300"
type input "3.000"
type input "30.000"
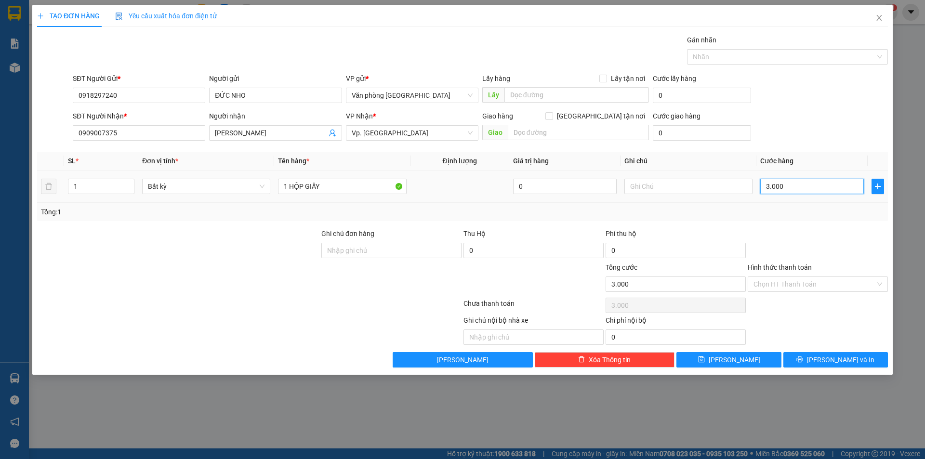
type input "30.000"
click at [778, 282] on input "Hình thức thanh toán" at bounding box center [814, 284] width 122 height 14
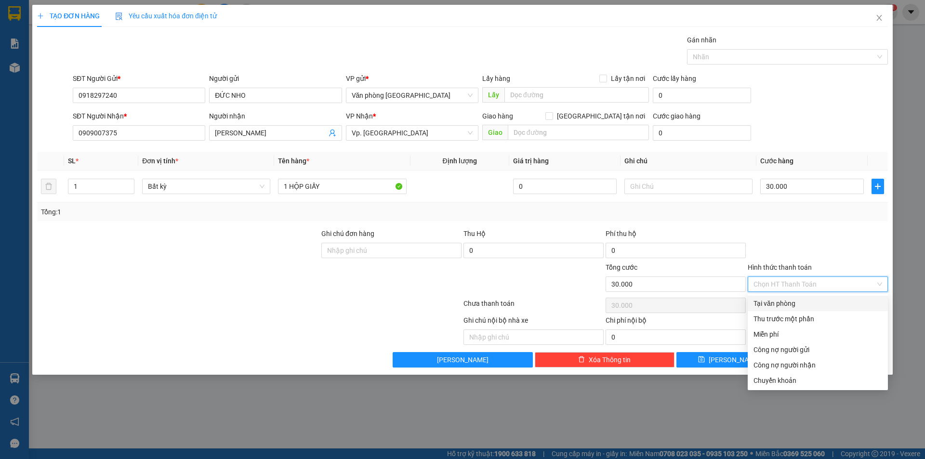
click at [780, 297] on div "Tại văn phòng" at bounding box center [817, 303] width 140 height 15
type input "0"
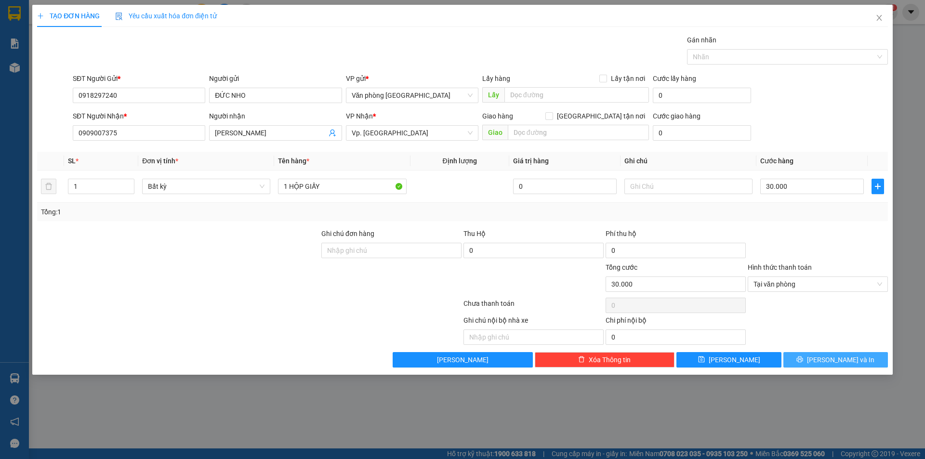
click at [805, 361] on button "[PERSON_NAME] và In" at bounding box center [835, 359] width 104 height 15
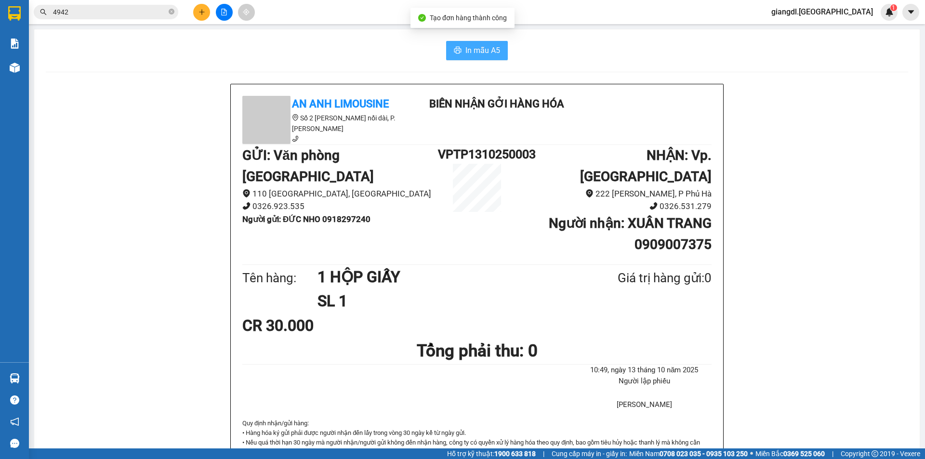
click at [472, 52] on span "In mẫu A5" at bounding box center [482, 50] width 35 height 12
